Goal: Task Accomplishment & Management: Complete application form

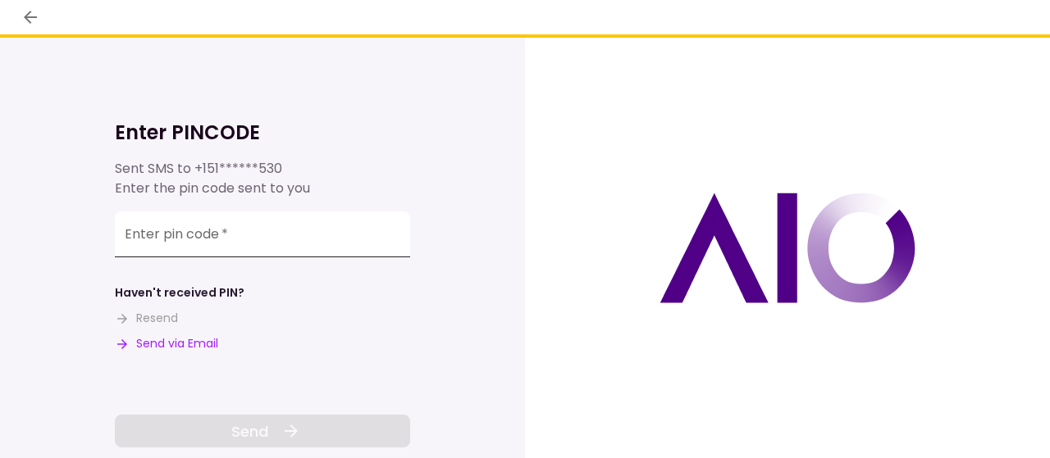
click at [141, 241] on div "Enter pin code   *" at bounding box center [262, 235] width 295 height 46
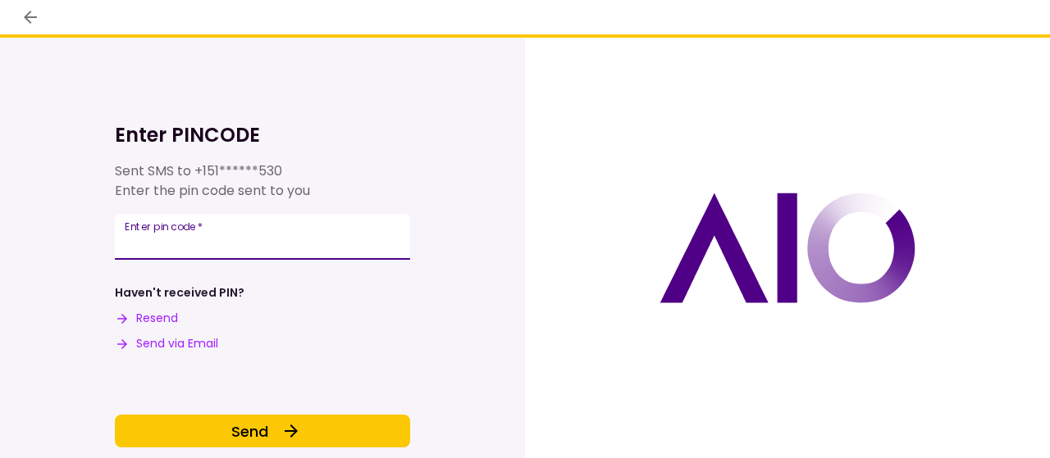
scroll to position [59, 0]
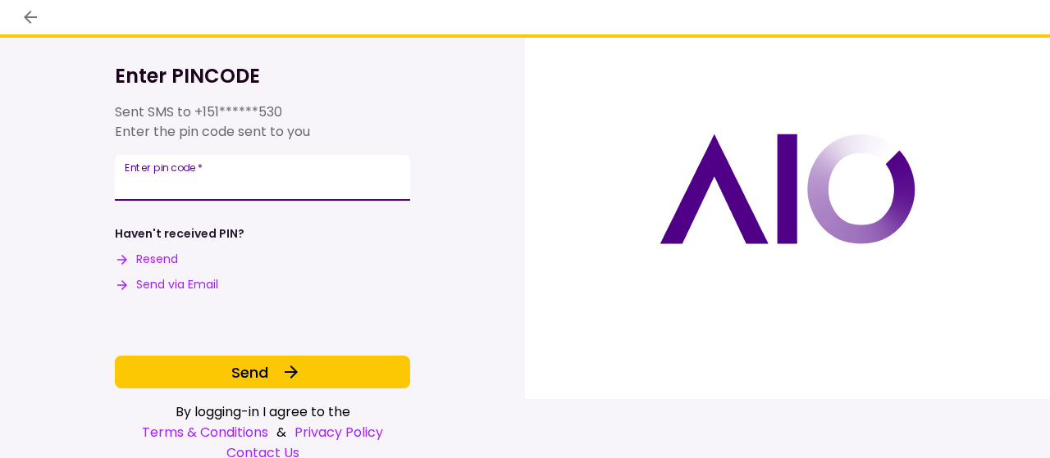
type input "******"
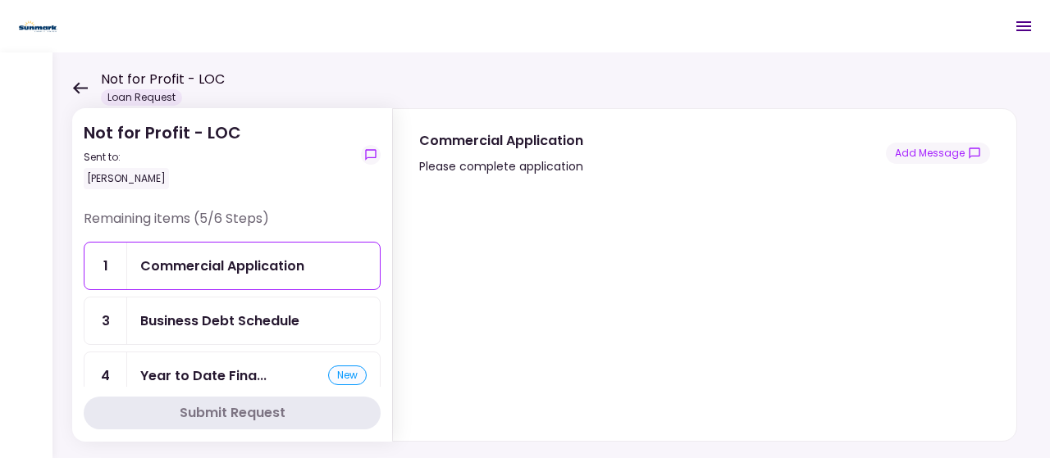
click at [1007, 307] on div at bounding box center [704, 308] width 623 height 265
click at [171, 320] on div "Business Debt Schedule" at bounding box center [219, 321] width 159 height 20
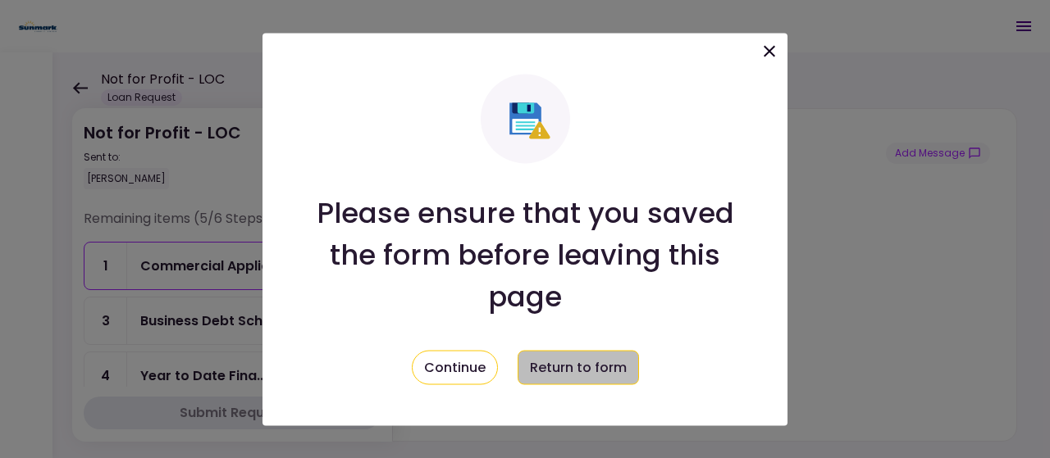
click at [567, 370] on button "Return to form" at bounding box center [577, 367] width 121 height 34
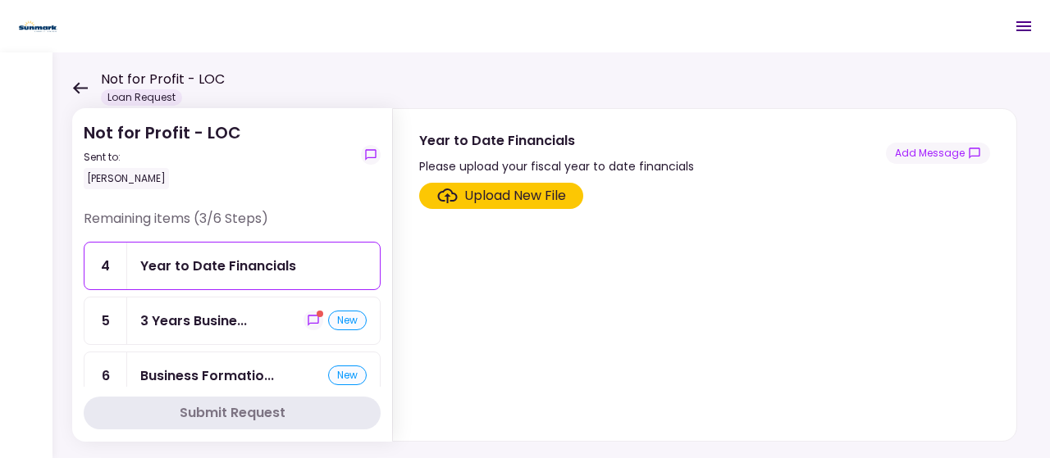
click at [497, 195] on div "Upload New File" at bounding box center [515, 196] width 102 height 20
click at [0, 0] on input "Upload New File" at bounding box center [0, 0] width 0 height 0
click at [498, 193] on div "Upload New File" at bounding box center [515, 196] width 102 height 20
click at [0, 0] on input "Upload New File" at bounding box center [0, 0] width 0 height 0
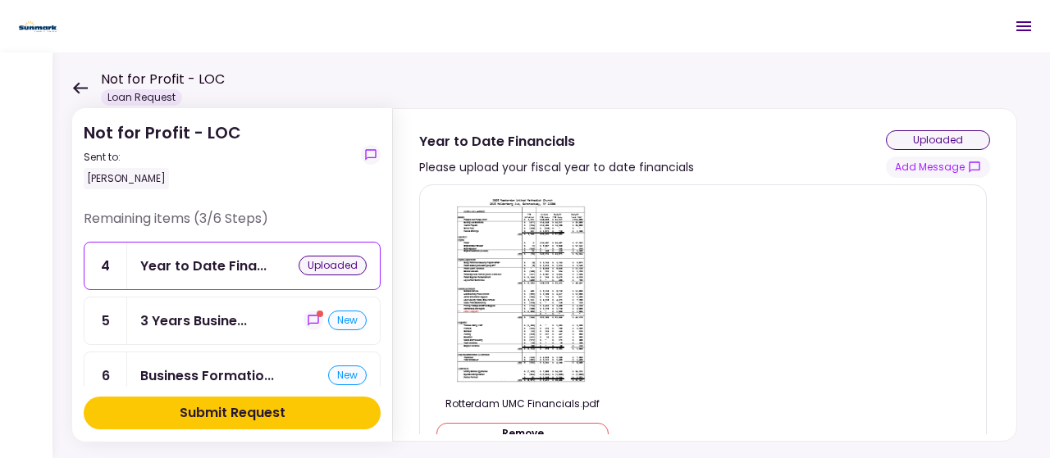
scroll to position [71, 0]
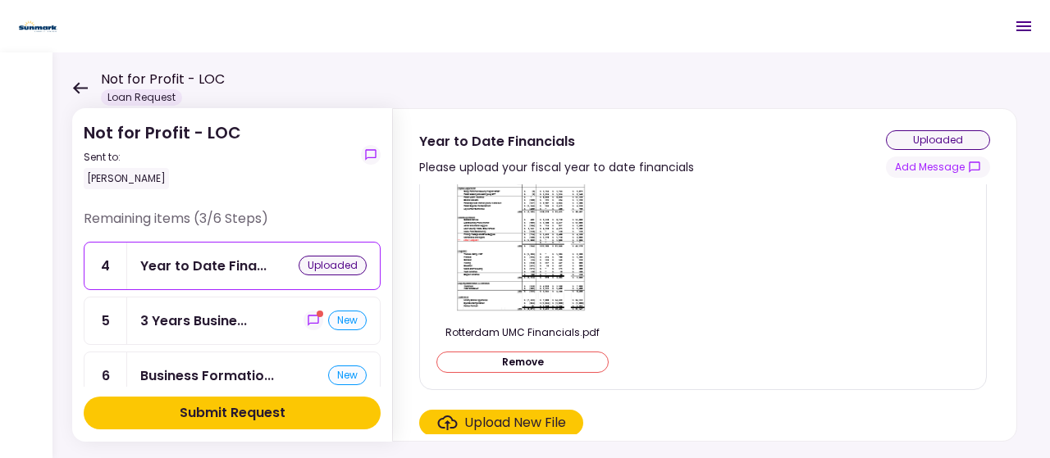
click at [162, 412] on button "Submit Request" at bounding box center [232, 413] width 297 height 33
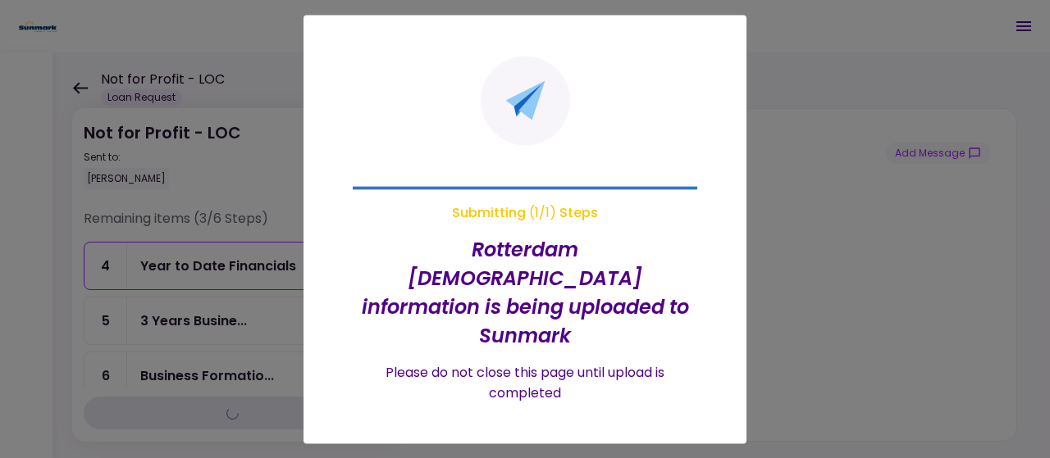
scroll to position [0, 0]
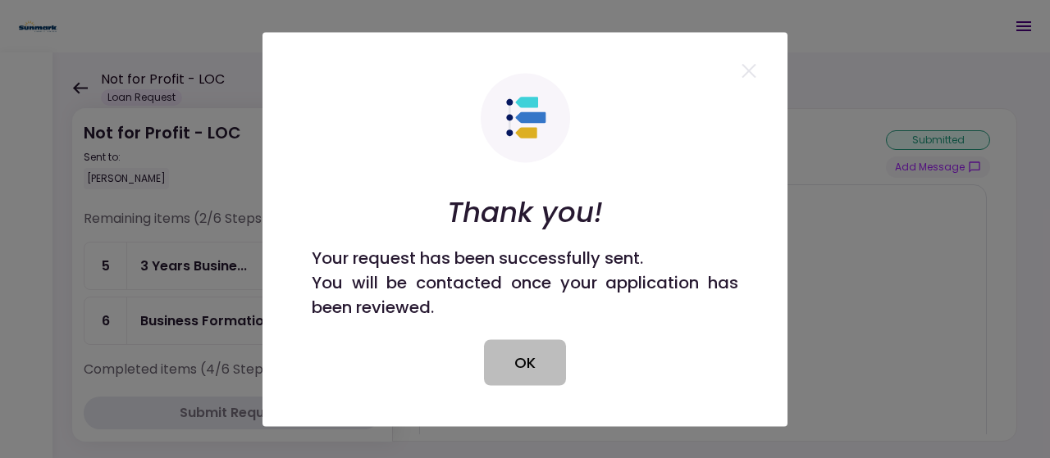
click at [518, 359] on button "OK" at bounding box center [525, 362] width 82 height 46
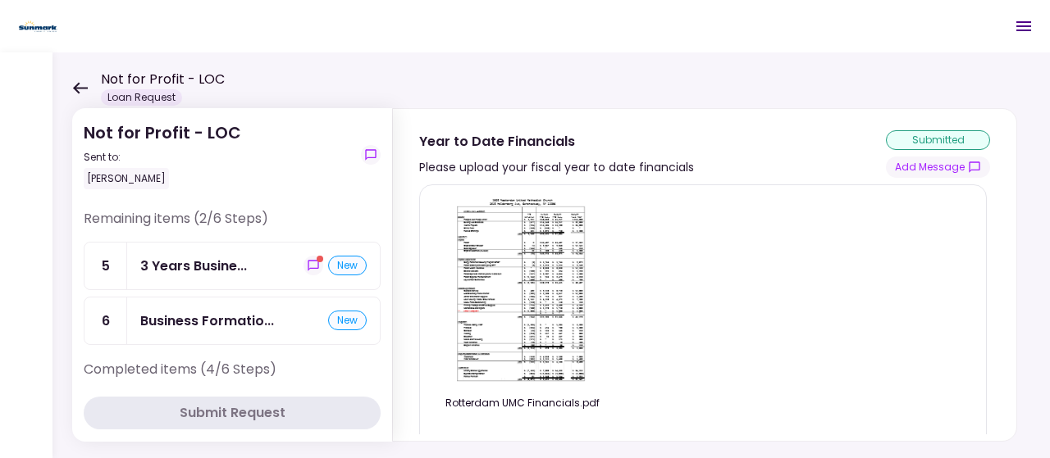
click at [174, 274] on div "3 Years Busine..." at bounding box center [193, 266] width 107 height 20
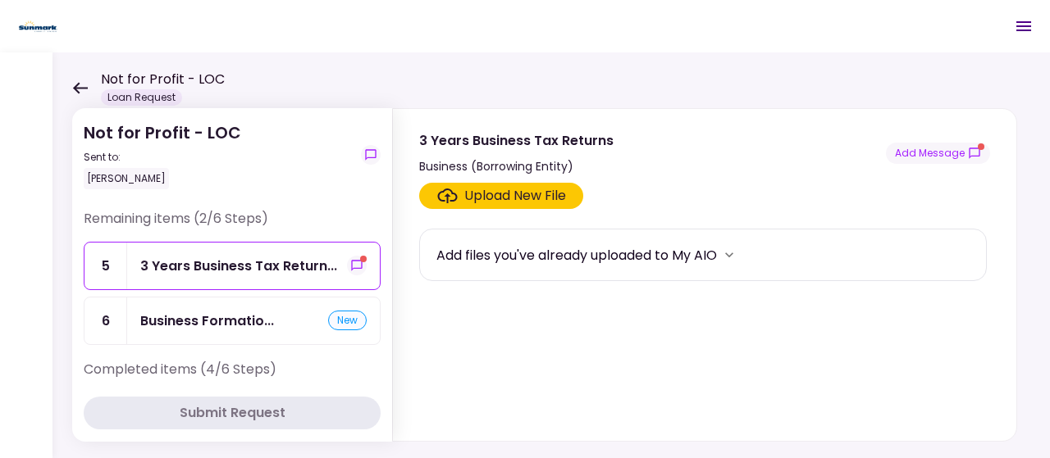
click at [502, 198] on div "Upload New File" at bounding box center [515, 196] width 102 height 20
click at [0, 0] on input "Upload New File" at bounding box center [0, 0] width 0 height 0
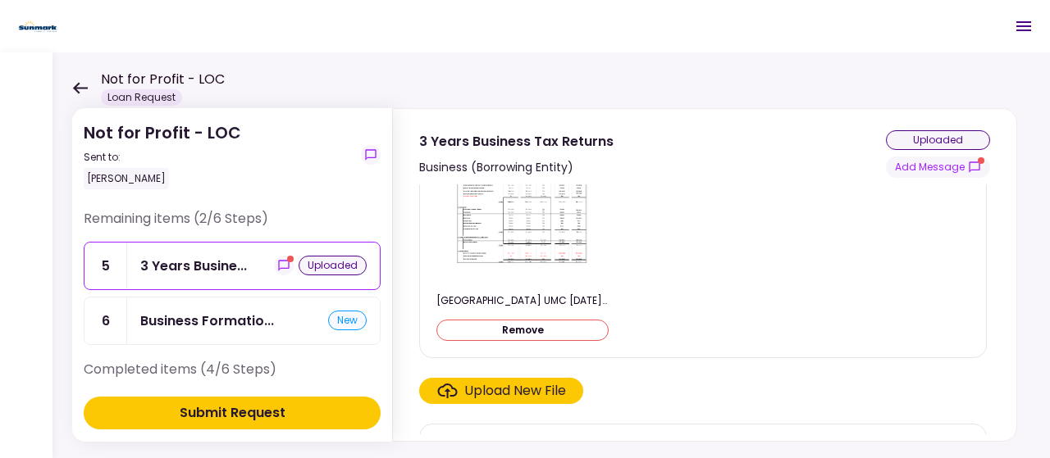
scroll to position [143, 0]
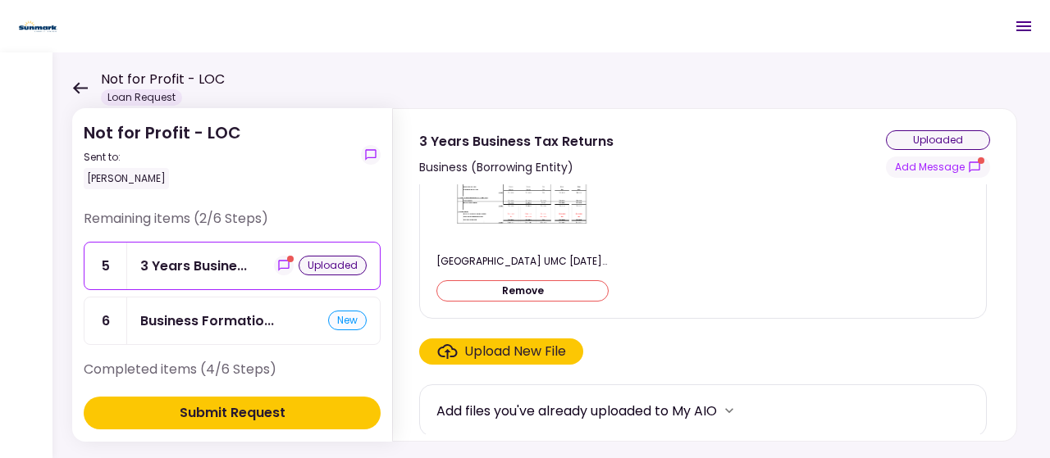
click at [167, 321] on div "Business Formatio..." at bounding box center [207, 321] width 134 height 20
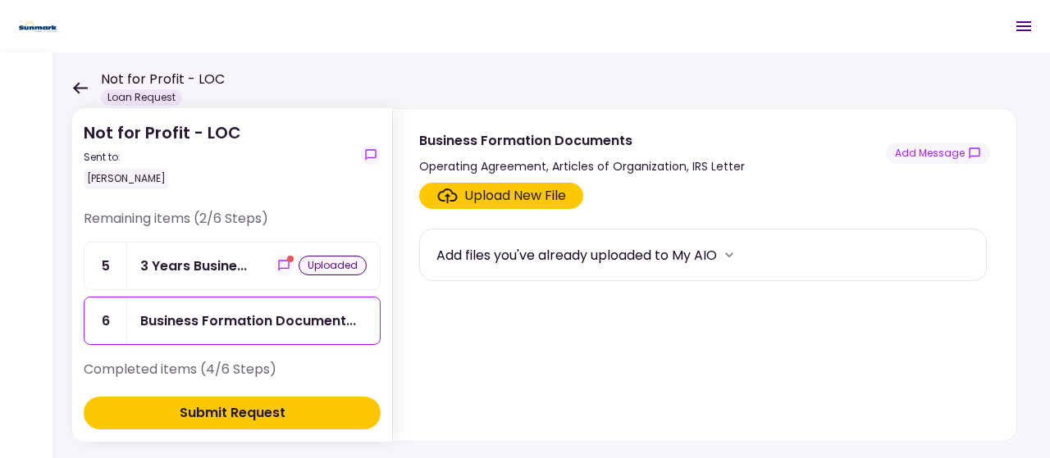
click at [120, 378] on div "Completed items (4/6 Steps)" at bounding box center [232, 376] width 297 height 33
click at [496, 193] on div "Upload New File" at bounding box center [515, 196] width 102 height 20
click at [0, 0] on input "Upload New File" at bounding box center [0, 0] width 0 height 0
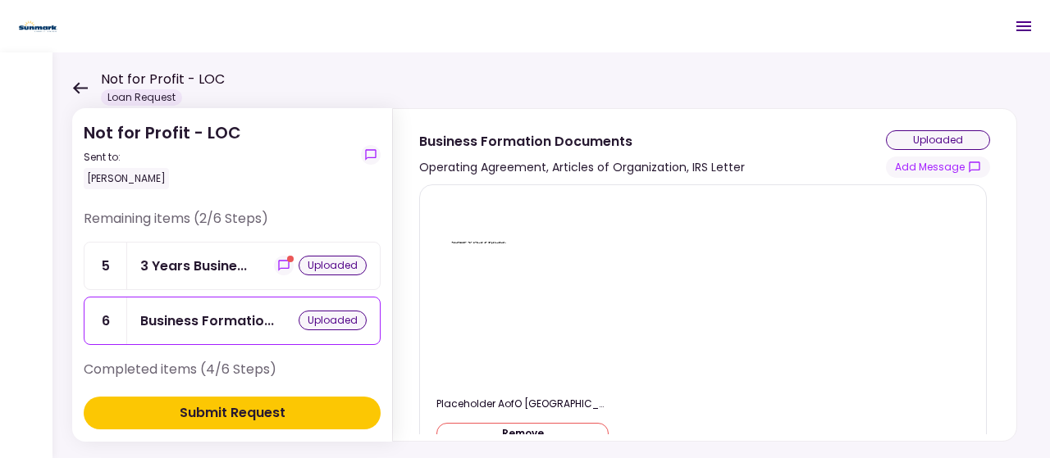
scroll to position [143, 0]
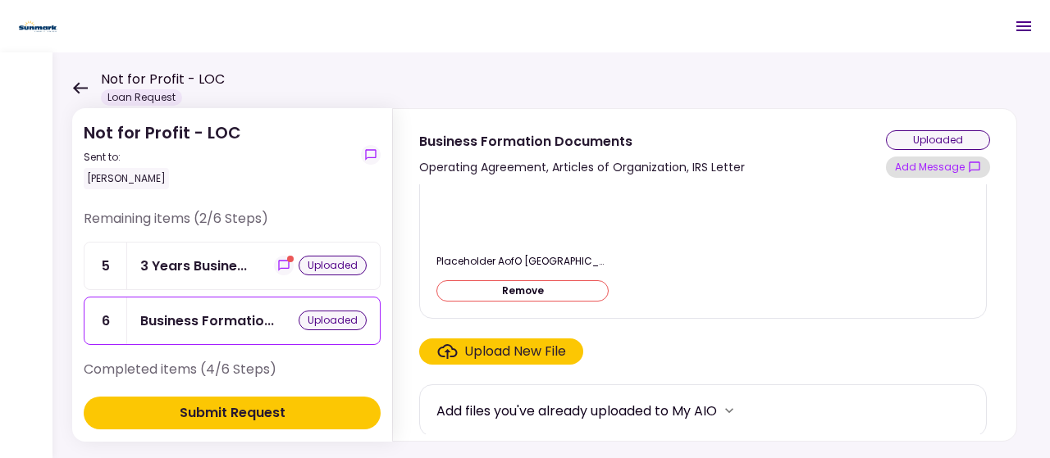
click at [908, 171] on button "Add Message" at bounding box center [938, 167] width 104 height 21
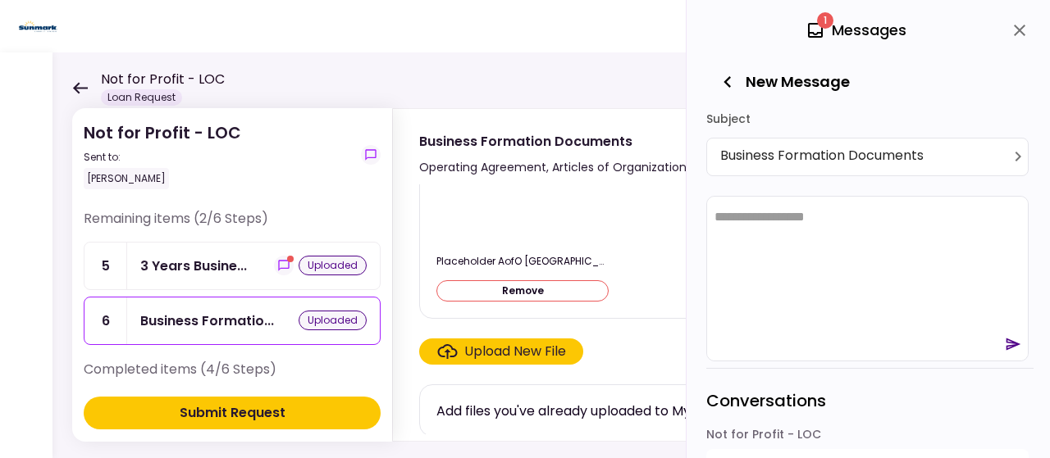
scroll to position [0, 0]
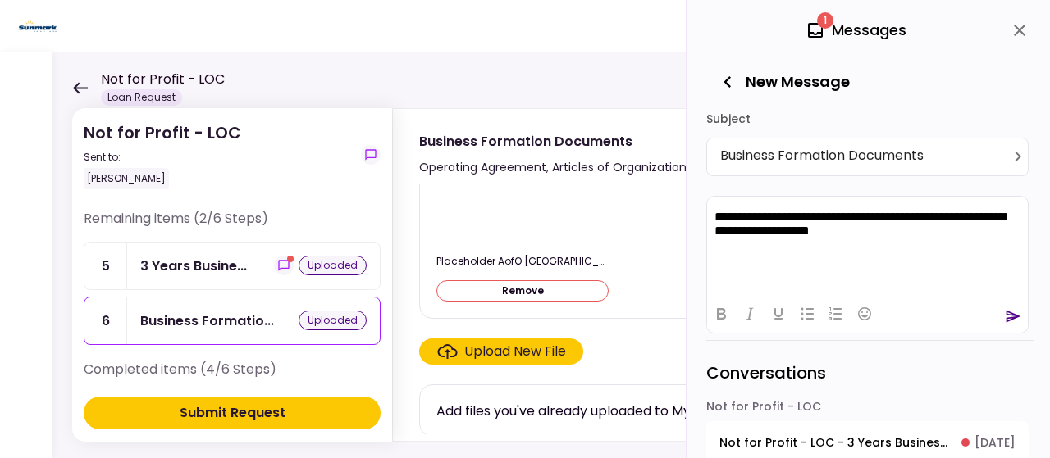
click at [1013, 310] on icon "send" at bounding box center [1012, 316] width 16 height 16
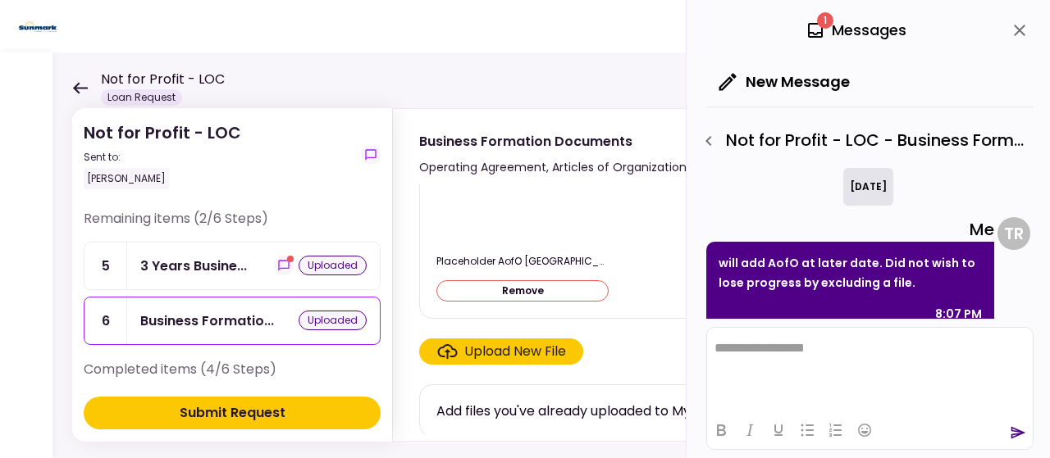
scroll to position [20, 0]
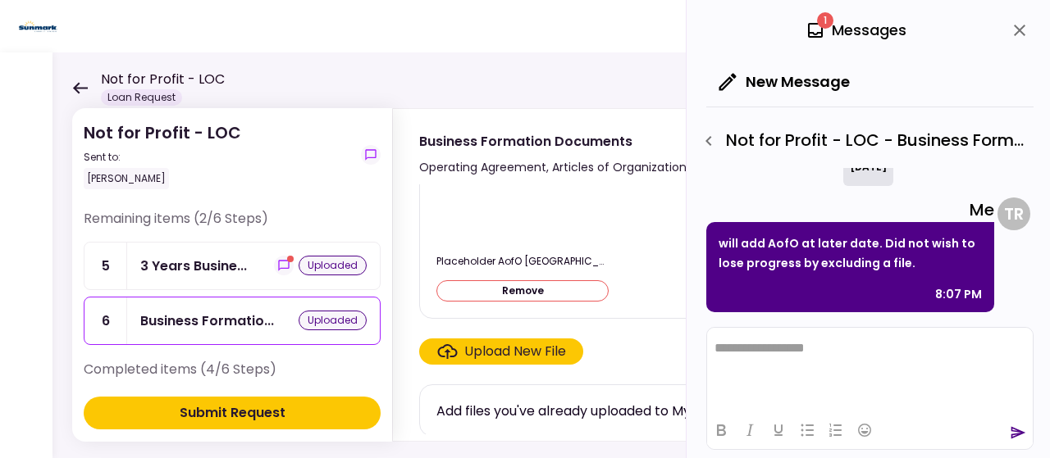
click at [157, 420] on button "Submit Request" at bounding box center [232, 413] width 297 height 33
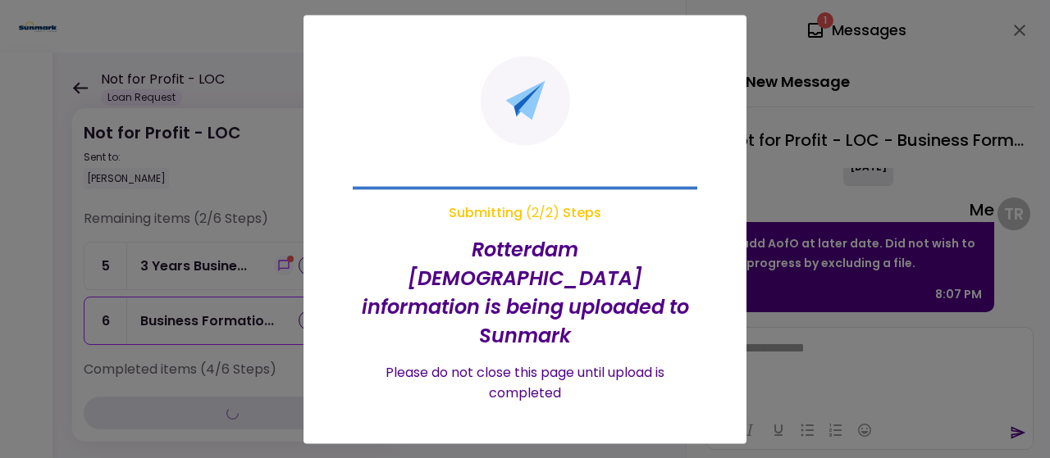
scroll to position [0, 0]
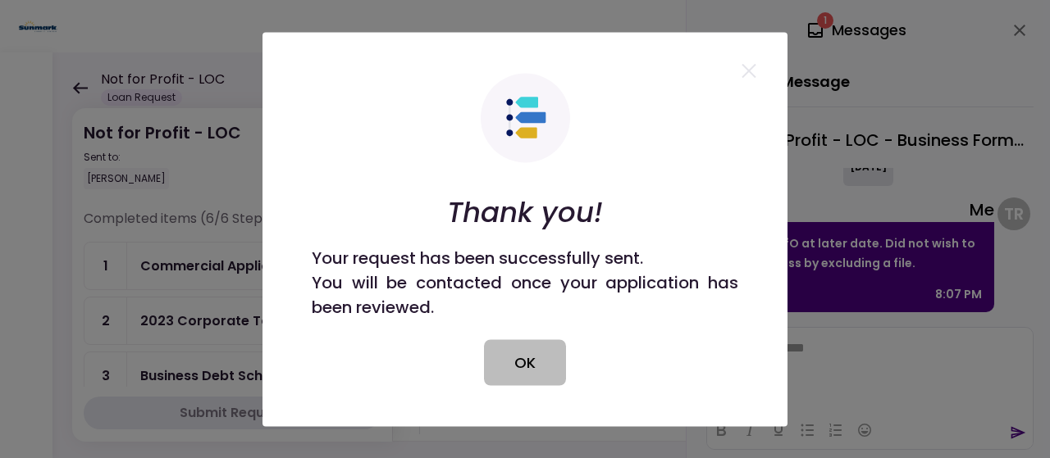
click at [520, 368] on button "OK" at bounding box center [525, 362] width 82 height 46
